Goal: Find specific page/section

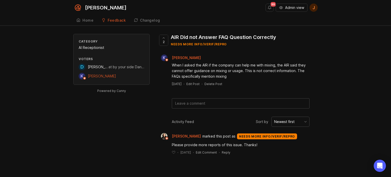
click at [304, 8] on span "Admin view" at bounding box center [294, 7] width 19 height 5
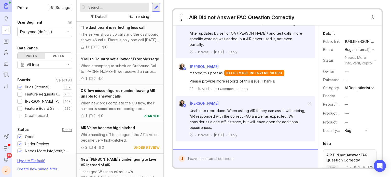
scroll to position [396, 0]
